Goal: Navigation & Orientation: Find specific page/section

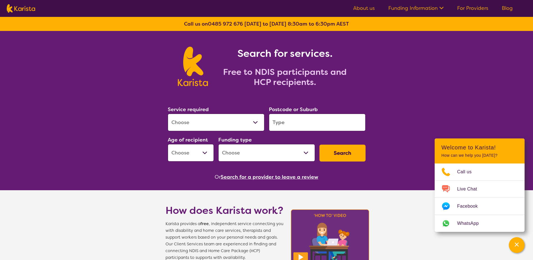
click at [468, 5] on link "For Providers" at bounding box center [472, 8] width 31 height 7
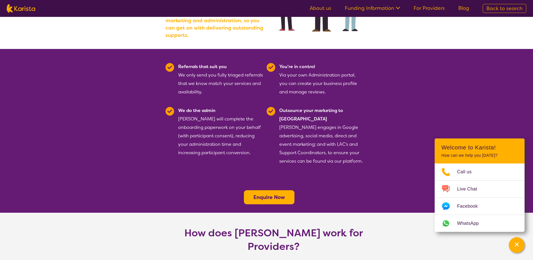
scroll to position [81, 0]
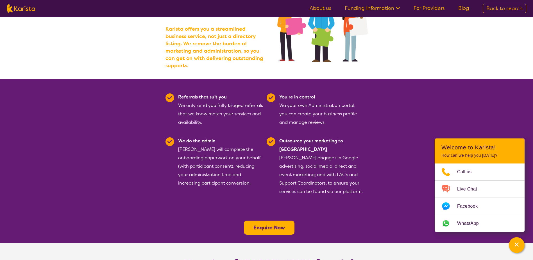
click at [466, 9] on link "Blog" at bounding box center [464, 8] width 11 height 7
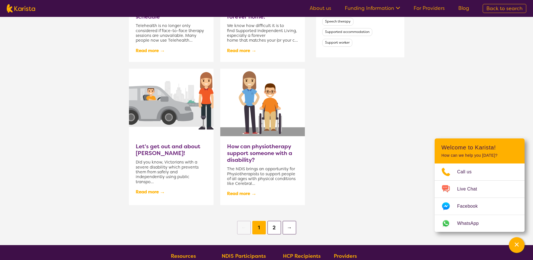
scroll to position [506, 0]
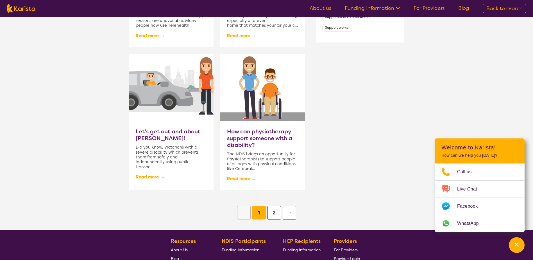
click at [275, 212] on button "2" at bounding box center [274, 212] width 13 height 13
